Goal: Navigation & Orientation: Go to known website

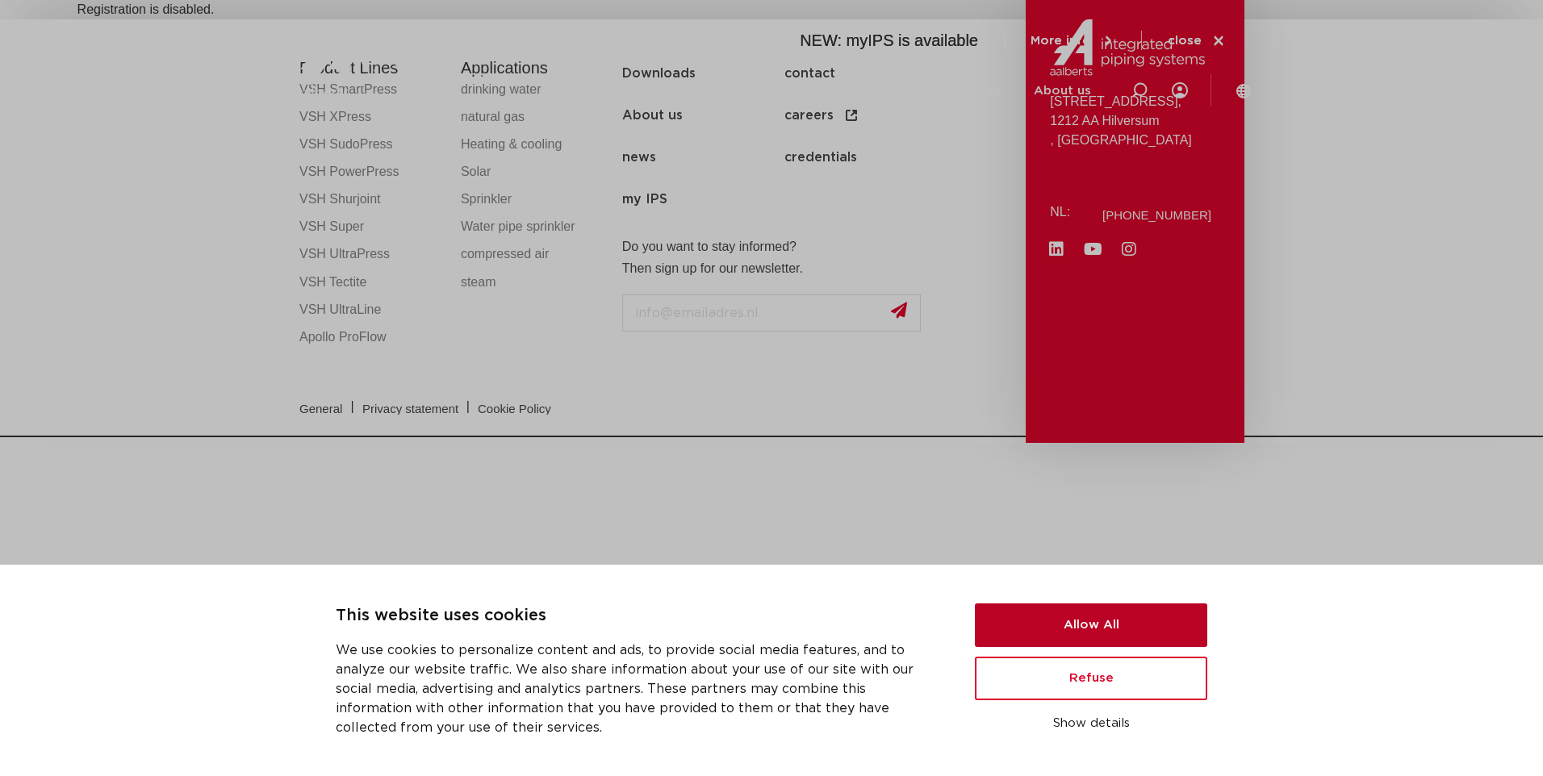
click at [1106, 624] on button "Allow All" at bounding box center [1091, 626] width 232 height 44
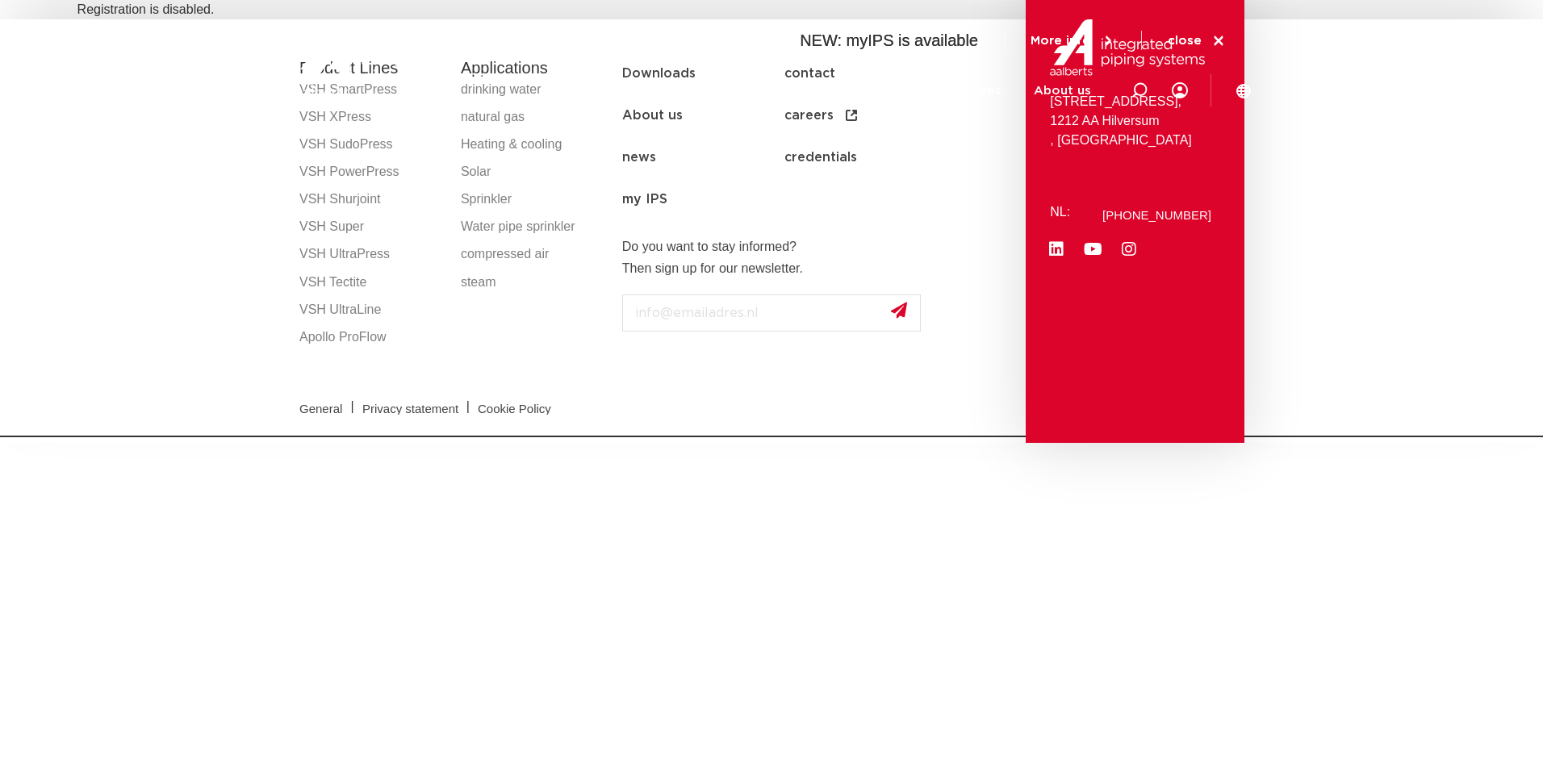
click at [1212, 36] on icon at bounding box center [1218, 41] width 15 height 15
